Goal: Entertainment & Leisure: Consume media (video, audio)

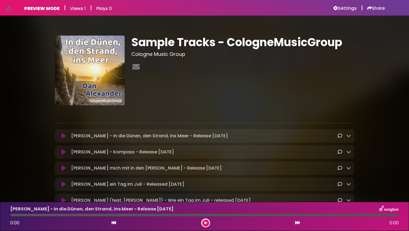
click at [62, 137] on icon at bounding box center [64, 136] width 4 height 6
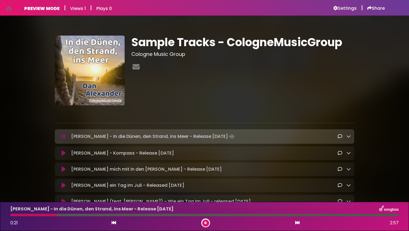
click at [65, 157] on div "[PERSON_NAME] - Kompass - Release [DATE] Loading Track... Name" at bounding box center [204, 153] width 299 height 13
click at [63, 153] on icon at bounding box center [64, 154] width 4 height 6
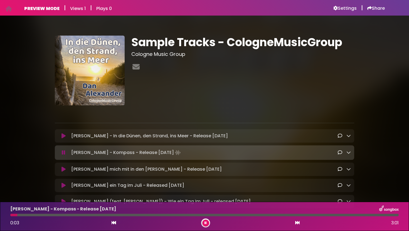
click at [65, 169] on icon at bounding box center [64, 170] width 4 height 6
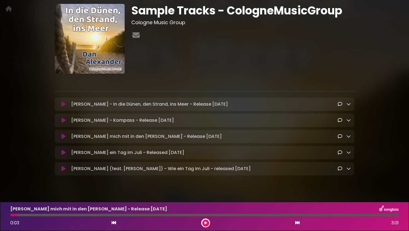
scroll to position [41, 0]
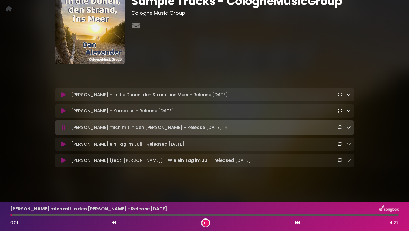
click at [64, 145] on icon at bounding box center [64, 145] width 4 height 6
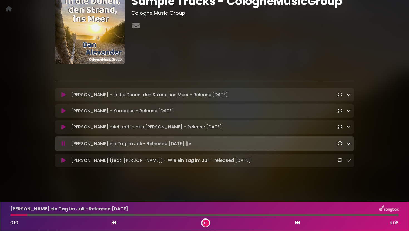
click at [63, 161] on icon at bounding box center [64, 161] width 4 height 6
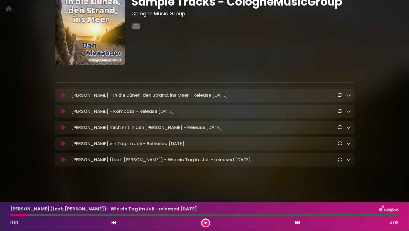
click at [65, 144] on icon at bounding box center [64, 144] width 4 height 6
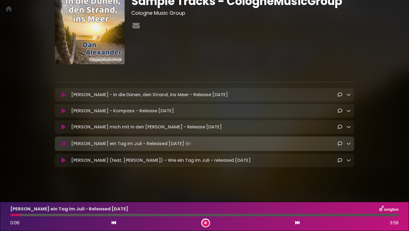
click at [65, 141] on icon at bounding box center [64, 144] width 4 height 6
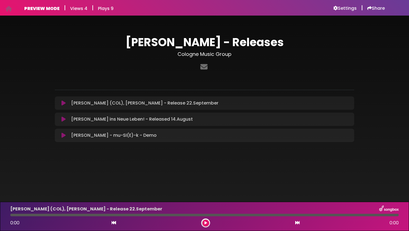
click at [66, 119] on button at bounding box center [63, 120] width 11 height 6
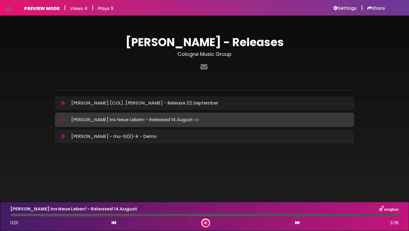
click at [64, 136] on icon at bounding box center [64, 137] width 4 height 6
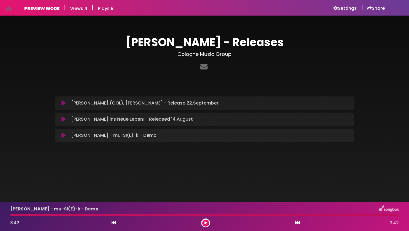
click at [65, 134] on icon at bounding box center [64, 136] width 4 height 6
click at [64, 136] on icon at bounding box center [64, 136] width 4 height 6
click at [64, 135] on icon at bounding box center [64, 136] width 4 height 6
click at [65, 136] on icon at bounding box center [64, 136] width 4 height 6
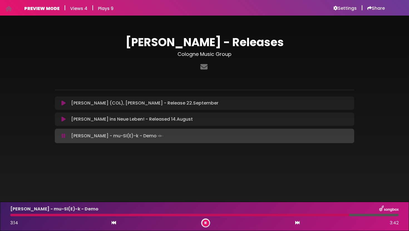
click at [66, 139] on div "Paula B - mu-SI(E)-k - Demo Loading Track..." at bounding box center [204, 136] width 293 height 8
click at [65, 137] on button at bounding box center [63, 136] width 11 height 6
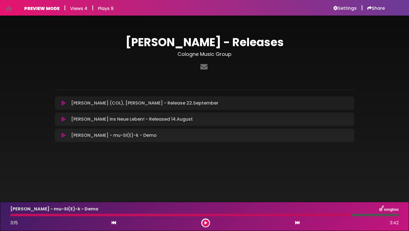
click at [65, 137] on button at bounding box center [63, 136] width 11 height 6
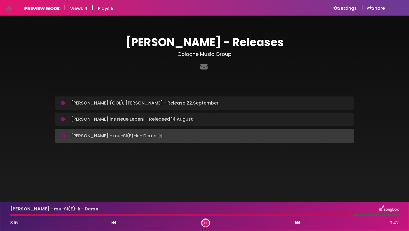
click at [65, 137] on button at bounding box center [63, 136] width 11 height 6
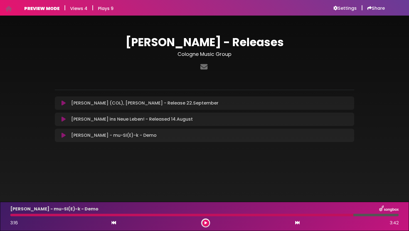
click at [65, 120] on icon at bounding box center [64, 120] width 4 height 6
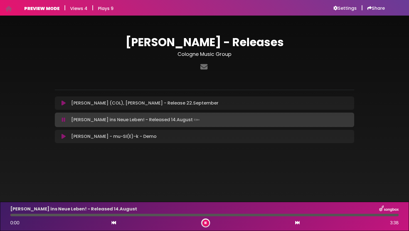
click at [63, 135] on icon at bounding box center [64, 137] width 4 height 6
